Goal: Task Accomplishment & Management: Use online tool/utility

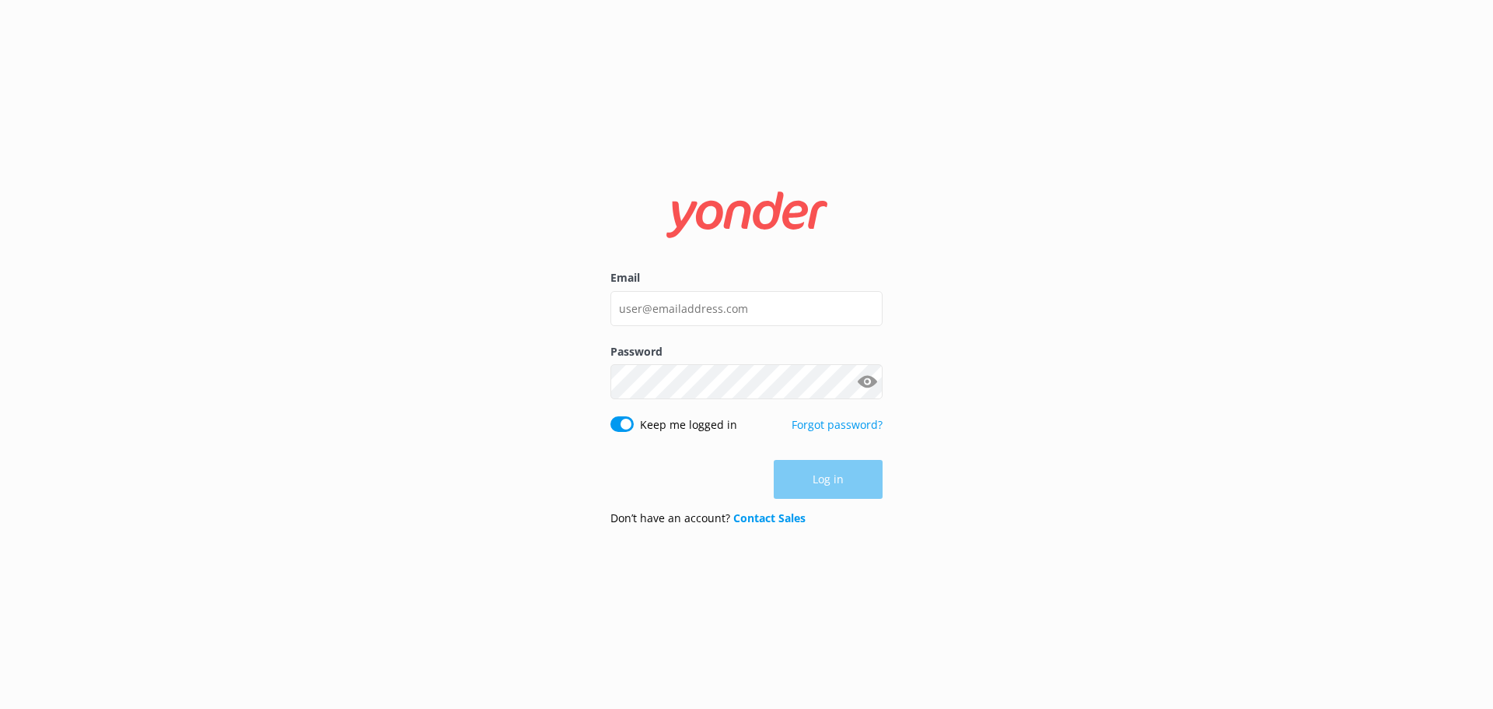
click at [825, 488] on div "Log in" at bounding box center [747, 479] width 272 height 39
type input "[EMAIL_ADDRESS][DOMAIN_NAME]"
click at [830, 494] on button "Log in" at bounding box center [828, 479] width 109 height 39
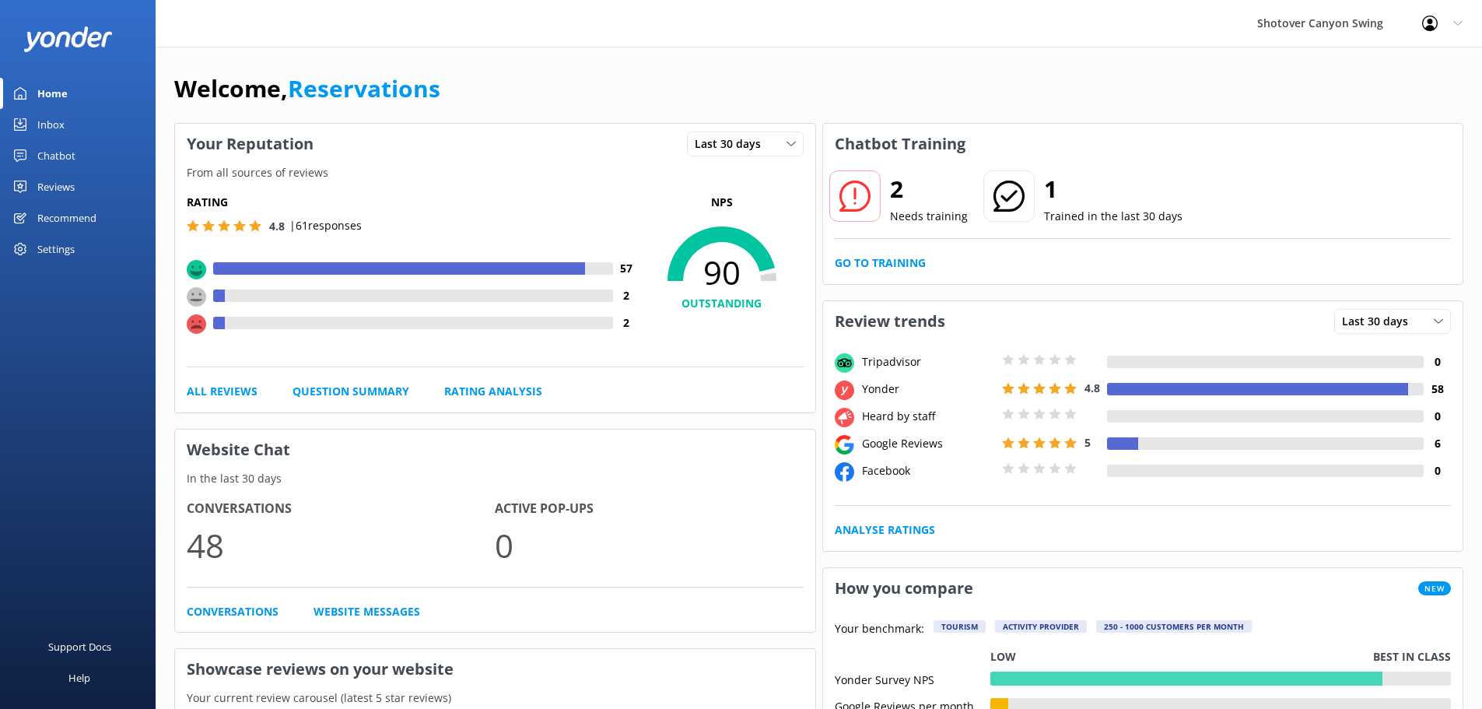
click at [102, 123] on link "Inbox" at bounding box center [78, 124] width 156 height 31
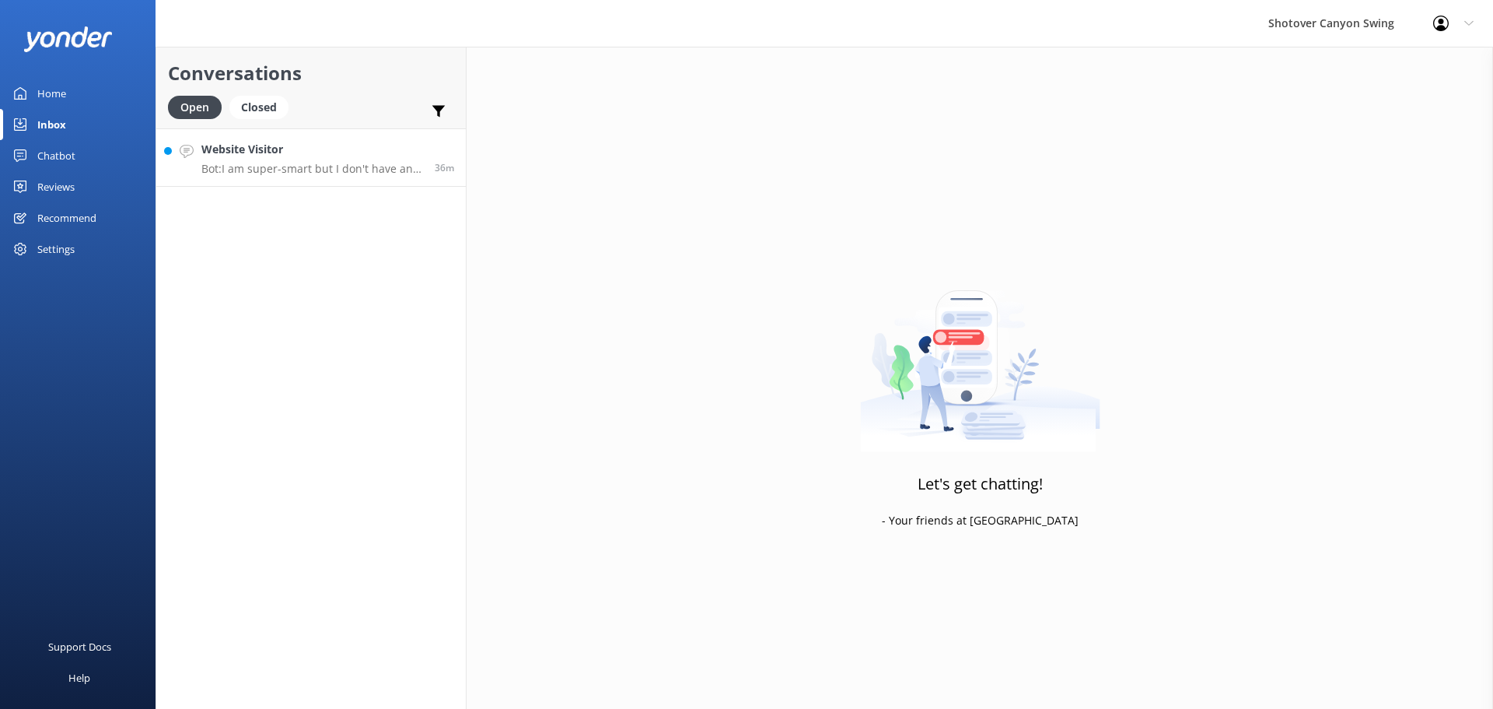
click at [298, 172] on p "Bot: I am super-smart but I don't have an answer for that in my knowledge base,…" at bounding box center [312, 169] width 222 height 14
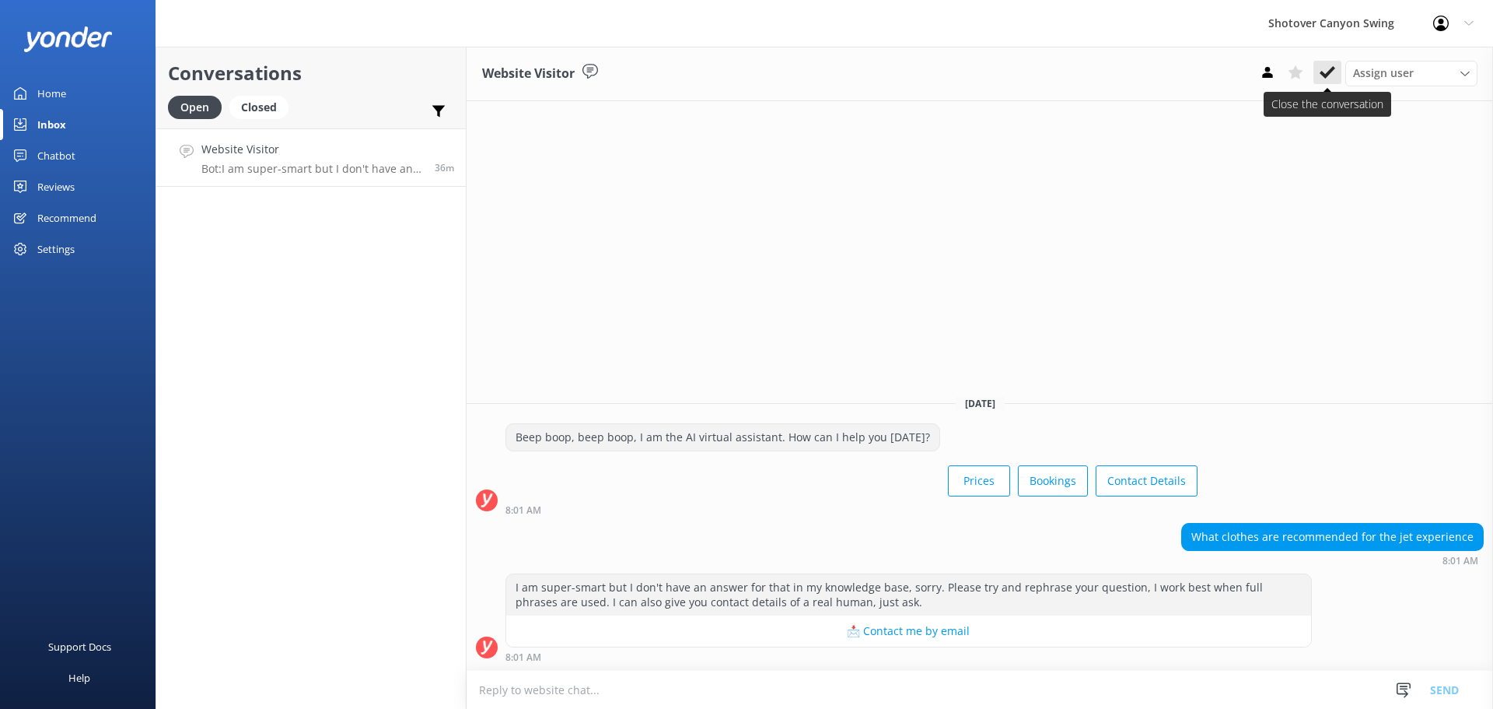
click at [1332, 75] on icon at bounding box center [1328, 73] width 16 height 16
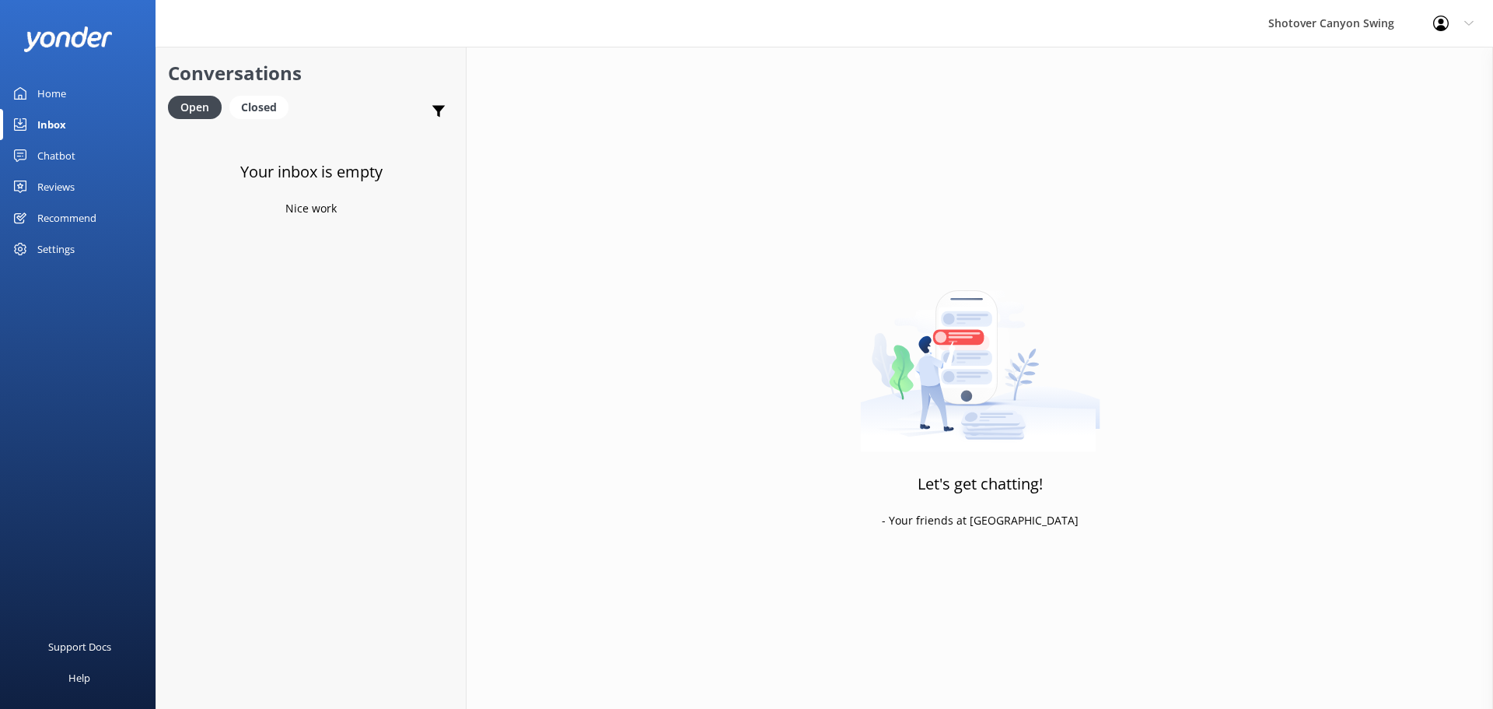
click at [82, 186] on link "Reviews" at bounding box center [78, 186] width 156 height 31
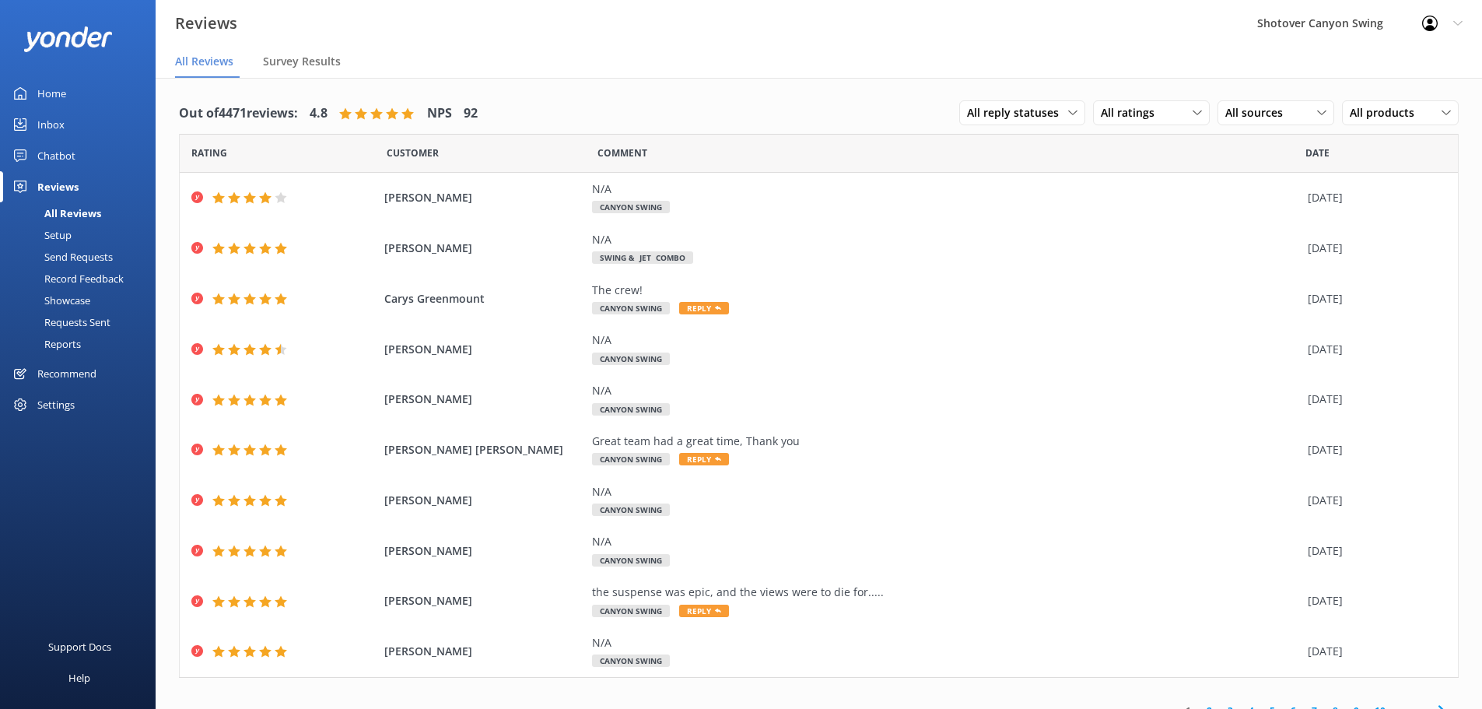
click at [72, 124] on link "Inbox" at bounding box center [78, 124] width 156 height 31
